Goal: Obtain resource: Obtain resource

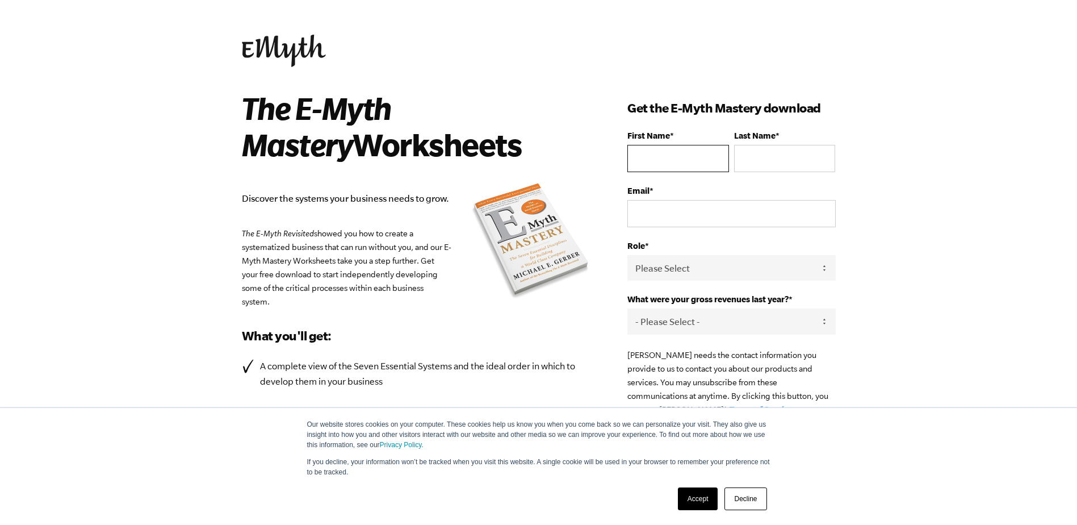
click at [662, 153] on input "First Name *" at bounding box center [678, 158] width 101 height 27
type input "[PERSON_NAME]"
type input "[EMAIL_ADDRESS][DOMAIN_NAME]"
click at [671, 264] on select "Please Select Owner Partner / Co-Owner Executive Employee / Other" at bounding box center [732, 268] width 208 height 26
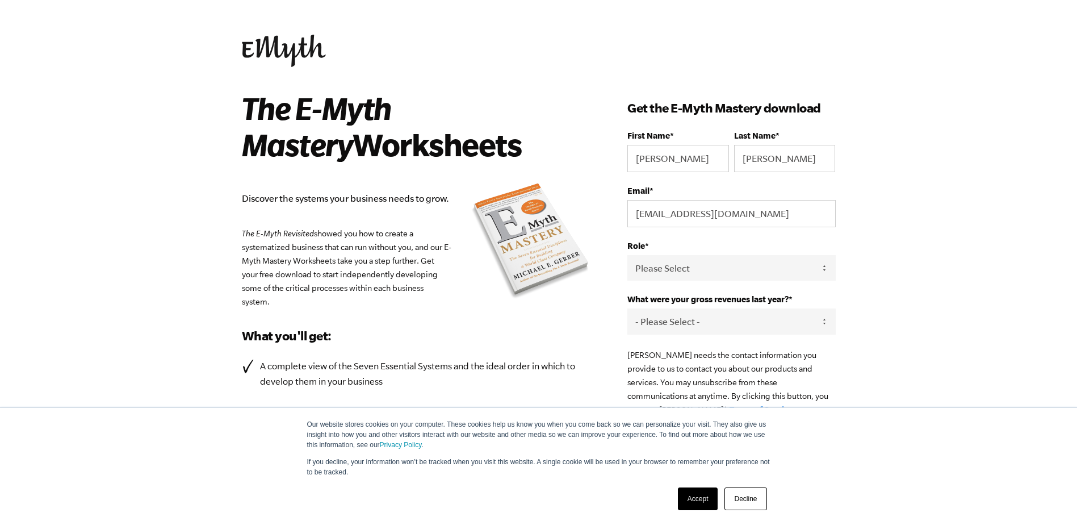
select select "Owner"
click at [628, 255] on select "Please Select Owner Partner / Co-Owner Executive Employee / Other" at bounding box center [732, 268] width 208 height 26
click at [669, 320] on select "- Please Select - 0-75K 76-150K 151-275K 276-500K 501-750K 751-1M 1-2.5M 2.5-5M…" at bounding box center [732, 321] width 208 height 26
select select "1-2.5M"
click at [628, 308] on select "- Please Select - 0-75K 76-150K 151-275K 276-500K 501-750K 751-1M 1-2.5M 2.5-5M…" at bounding box center [732, 321] width 208 height 26
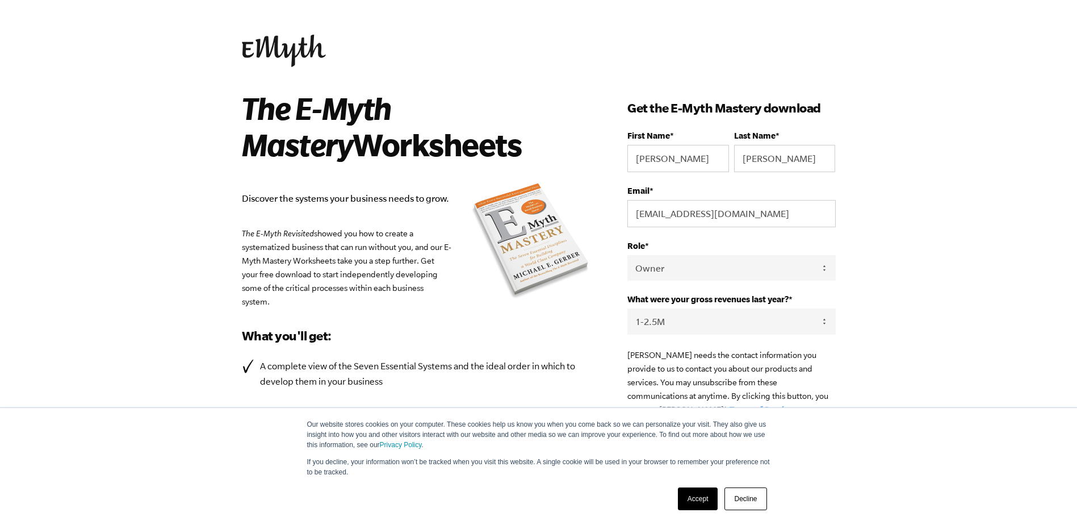
click at [1006, 306] on body "Our website stores cookies on your computer. These cookies help us know you whe…" at bounding box center [538, 262] width 1077 height 525
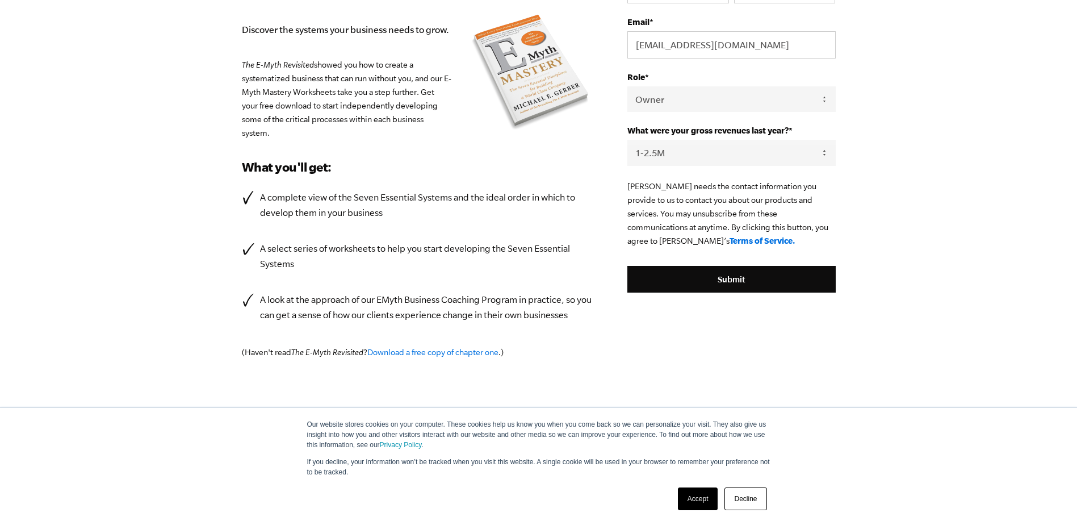
scroll to position [178, 0]
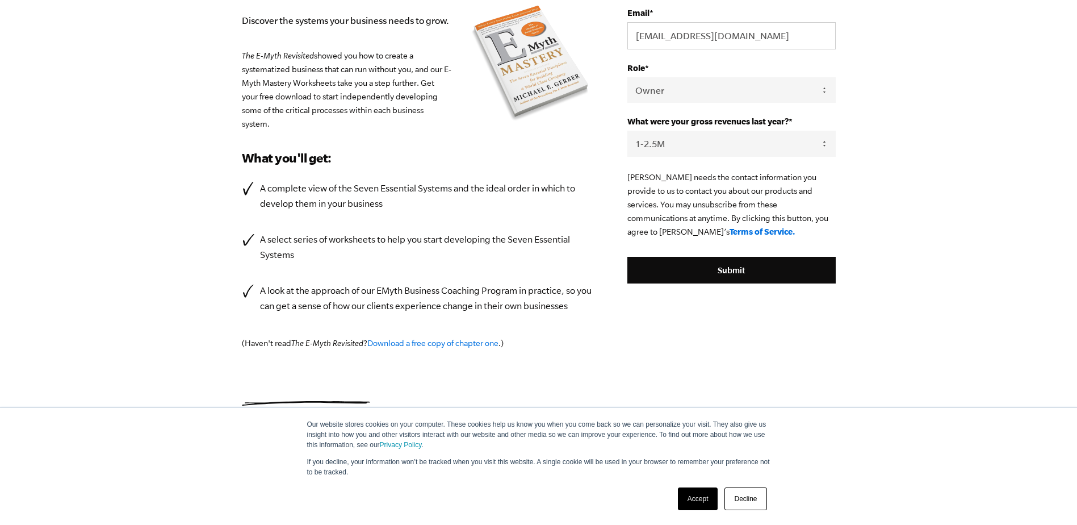
click at [706, 501] on link "Accept" at bounding box center [698, 498] width 40 height 23
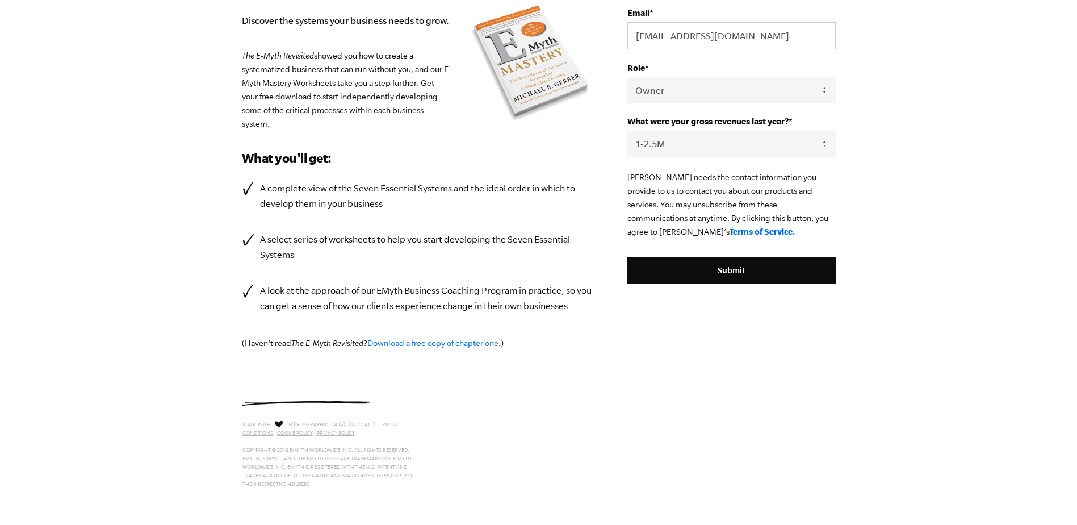
scroll to position [0, 0]
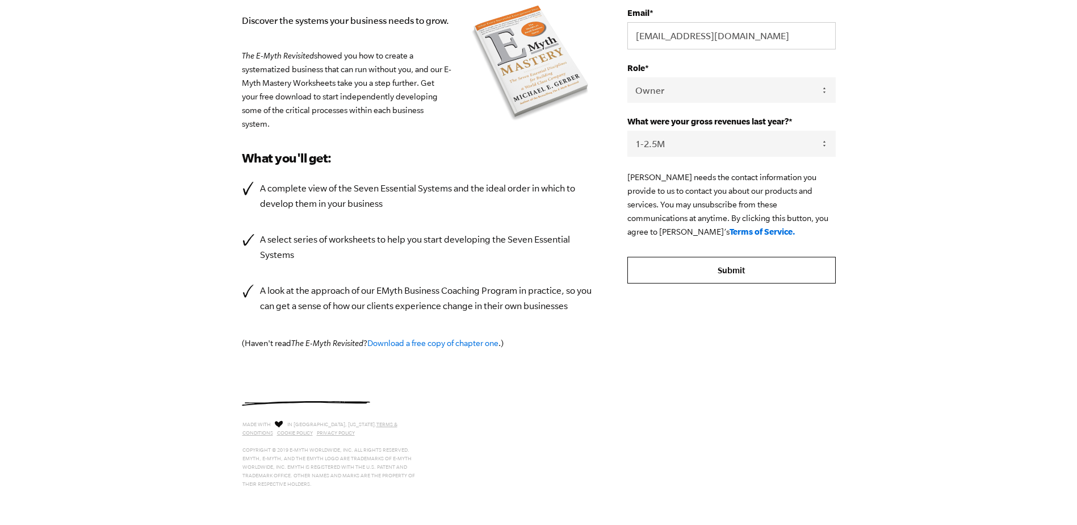
click at [720, 271] on input "Submit" at bounding box center [732, 270] width 208 height 27
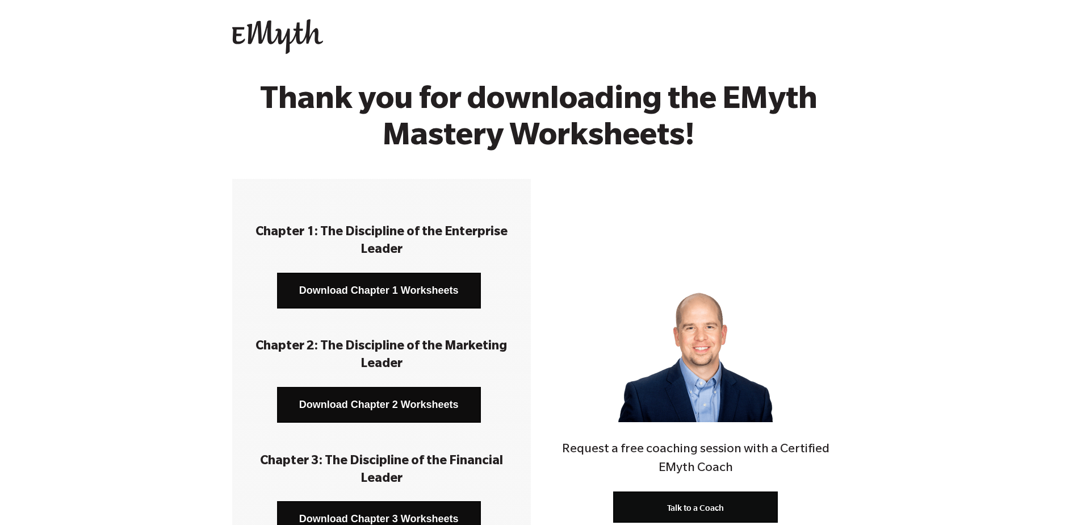
click at [377, 291] on link "Download Chapter 1 Worksheets" at bounding box center [379, 291] width 204 height 36
click at [392, 416] on link "Download Chapter 2 Worksheets" at bounding box center [379, 405] width 204 height 36
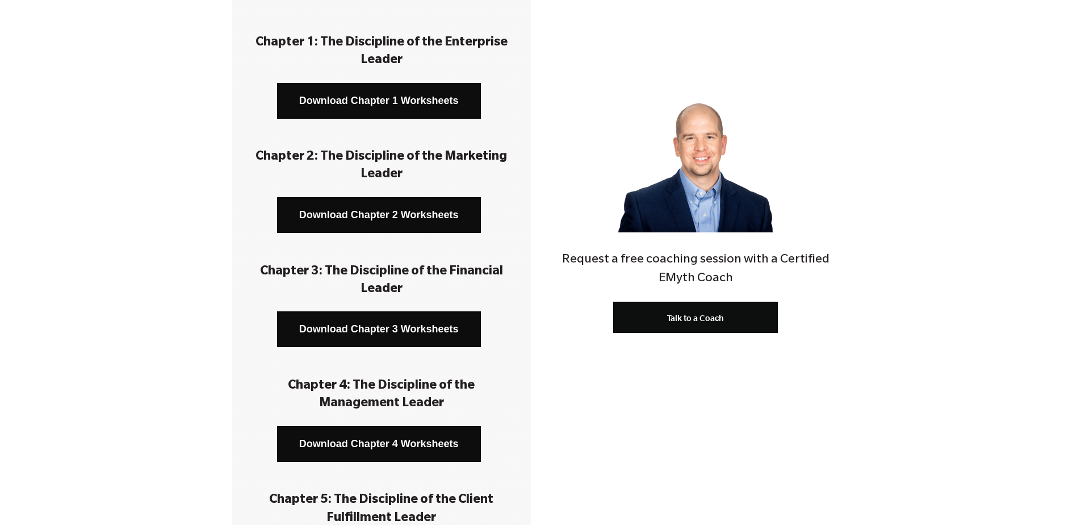
scroll to position [227, 0]
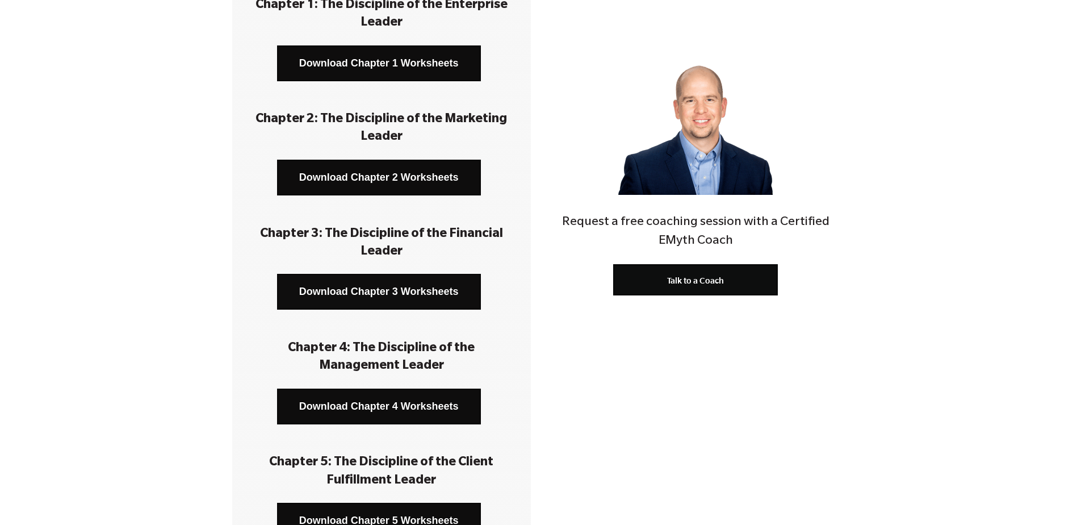
click at [400, 291] on link "Download Chapter 3 Worksheets" at bounding box center [379, 292] width 204 height 36
click at [390, 404] on link "Download Chapter 4 Worksheets" at bounding box center [379, 407] width 204 height 36
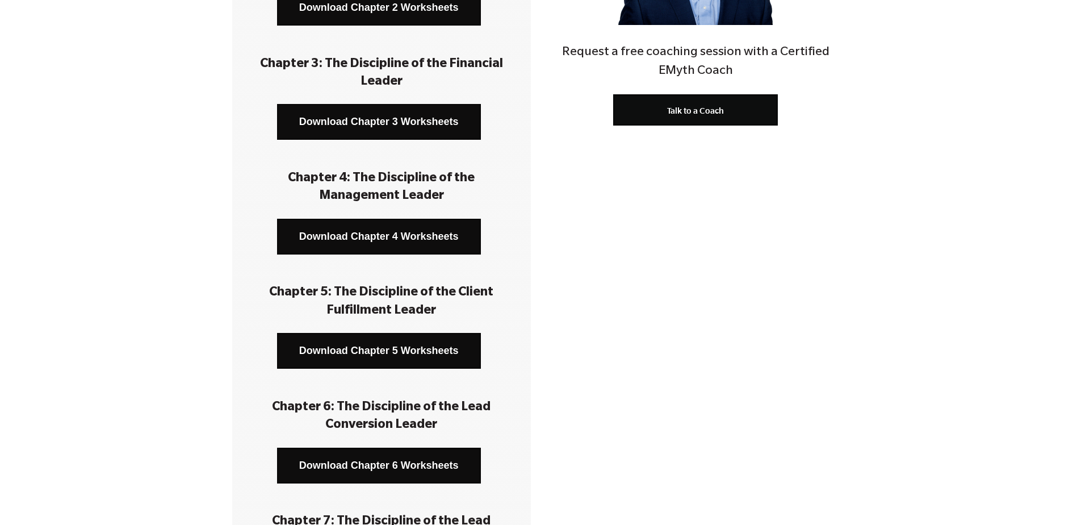
scroll to position [398, 0]
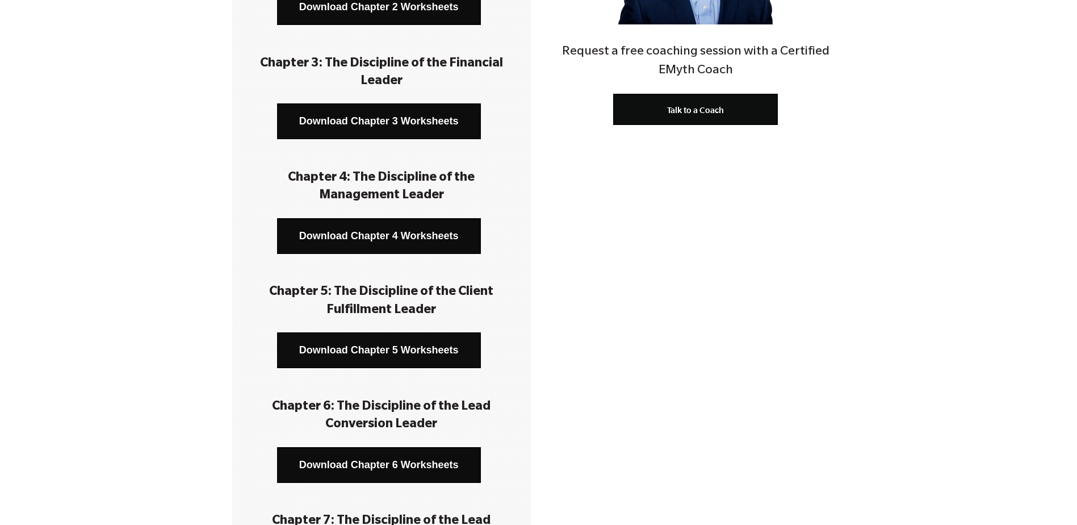
click at [378, 349] on link "Download Chapter 5 Worksheets" at bounding box center [379, 350] width 204 height 36
click at [385, 464] on link "Download Chapter 6 Worksheets" at bounding box center [379, 465] width 204 height 36
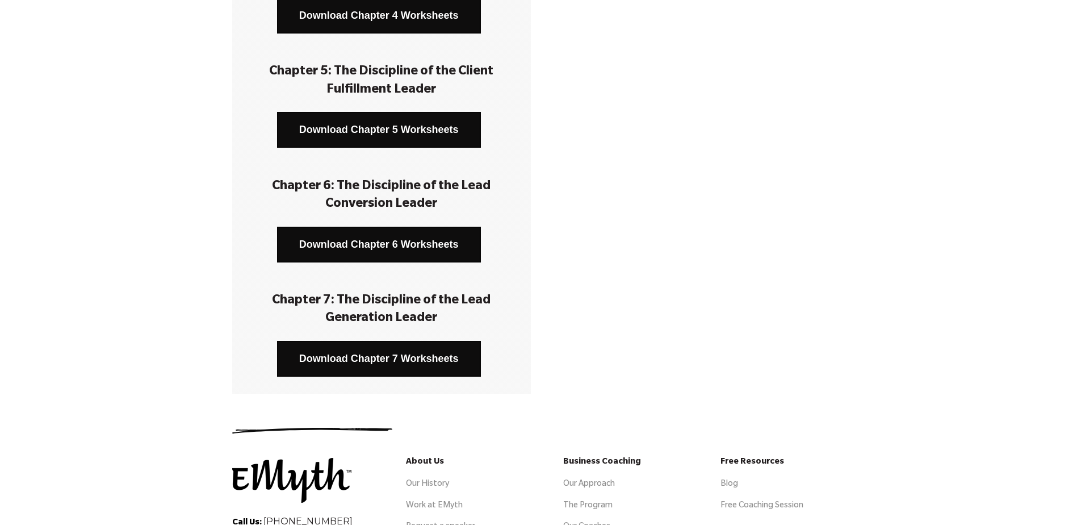
scroll to position [625, 0]
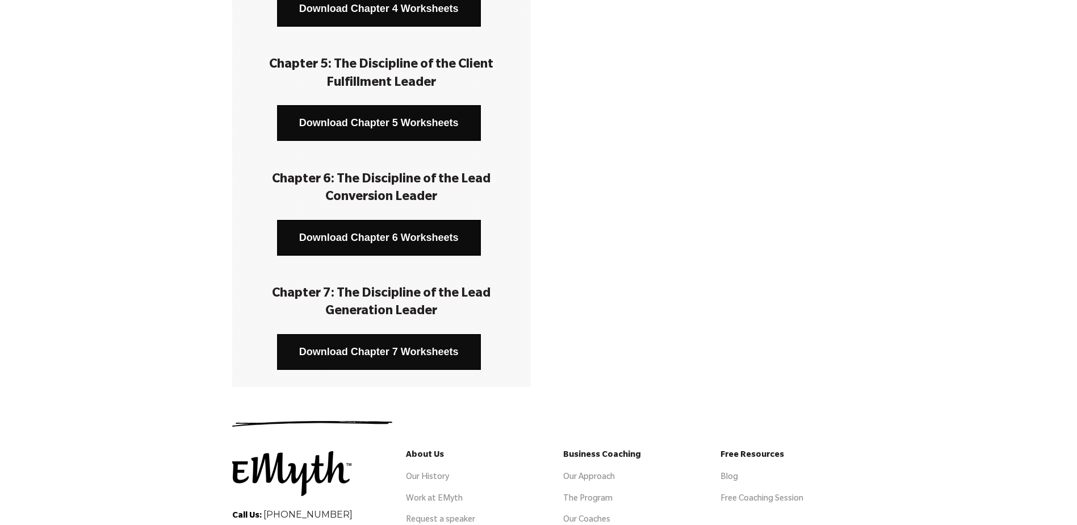
click at [389, 352] on link "Download Chapter 7 Worksheets" at bounding box center [379, 352] width 204 height 36
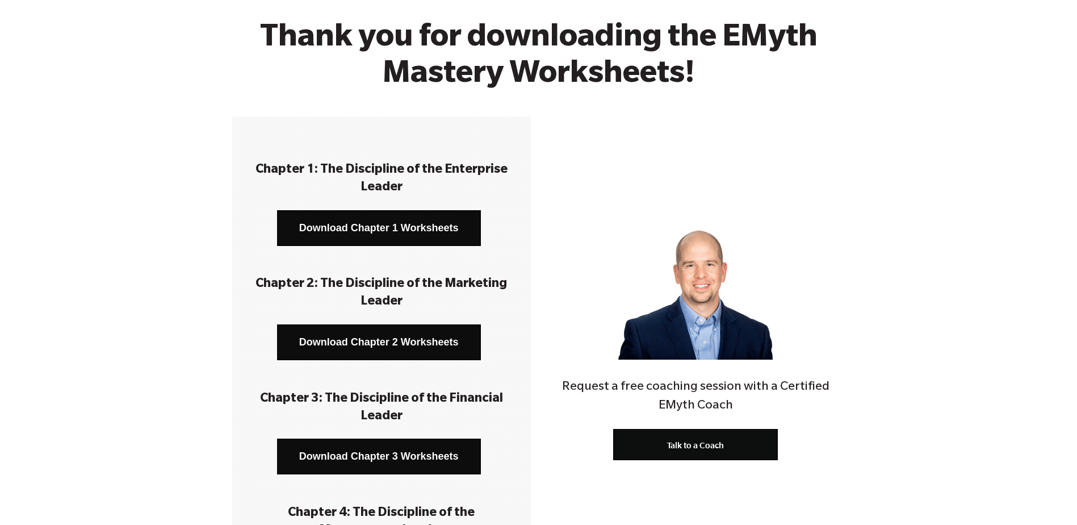
scroll to position [0, 0]
